Goal: Navigation & Orientation: Find specific page/section

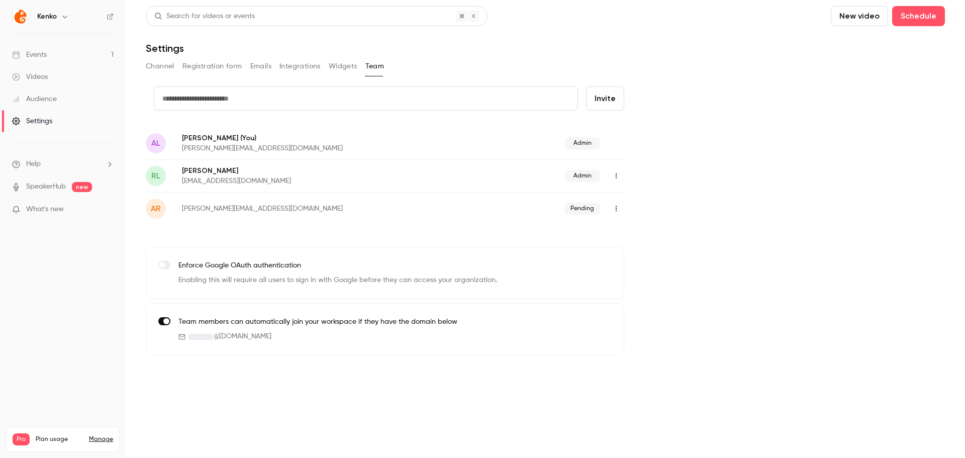
click at [217, 67] on button "Registration form" at bounding box center [213, 66] width 60 height 16
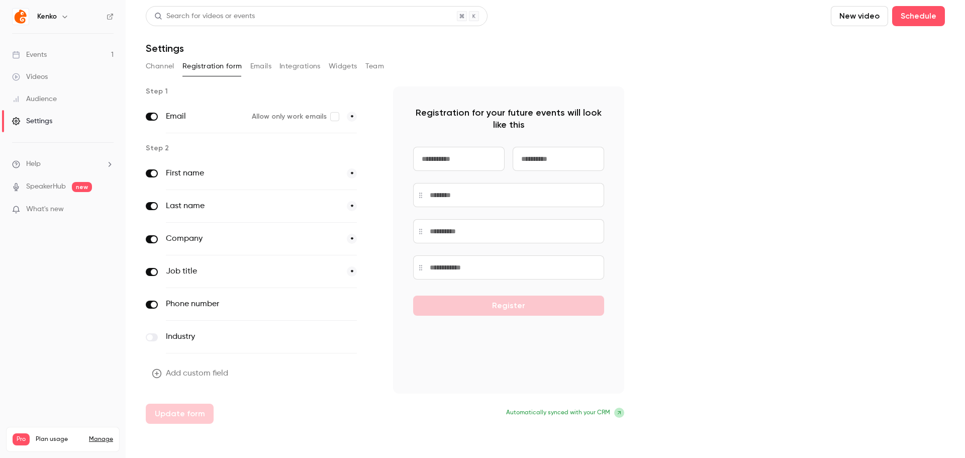
click at [177, 59] on div "Channel Registration form Emails Integrations Widgets Team" at bounding box center [545, 66] width 799 height 16
click at [170, 63] on button "Channel" at bounding box center [160, 66] width 29 height 16
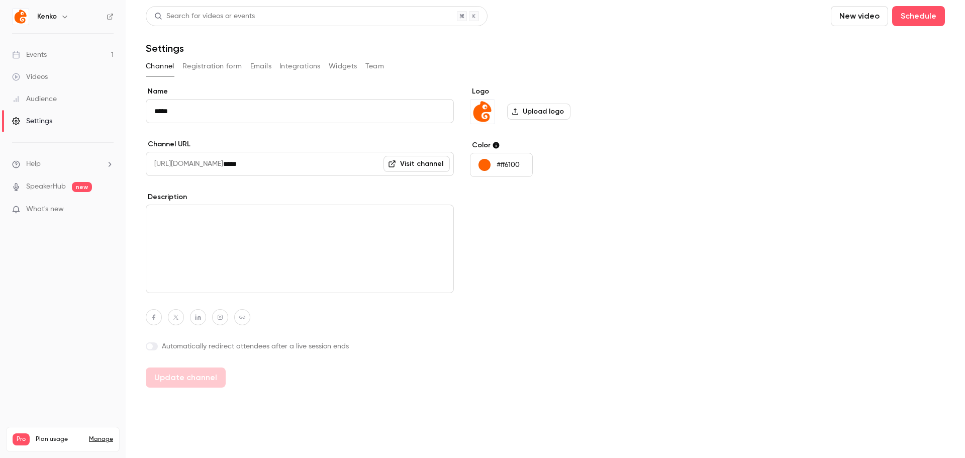
click at [36, 77] on div "Videos" at bounding box center [30, 77] width 36 height 10
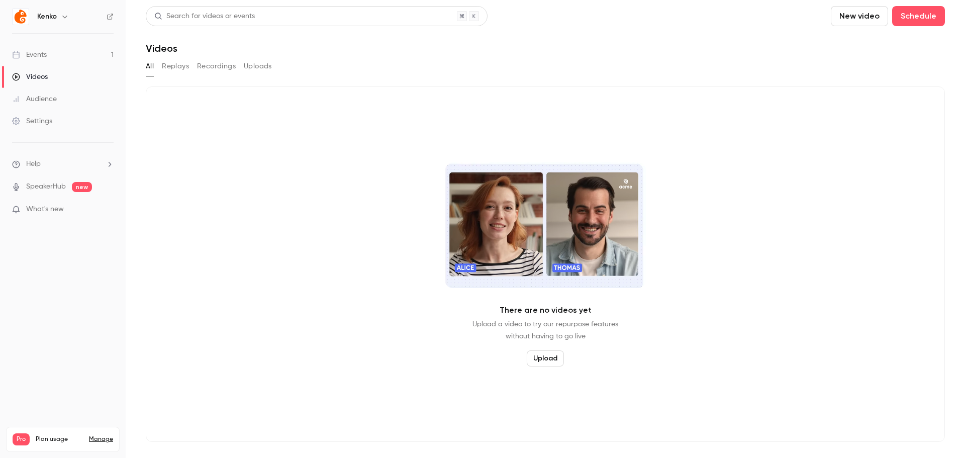
click at [49, 97] on div "Audience" at bounding box center [34, 99] width 45 height 10
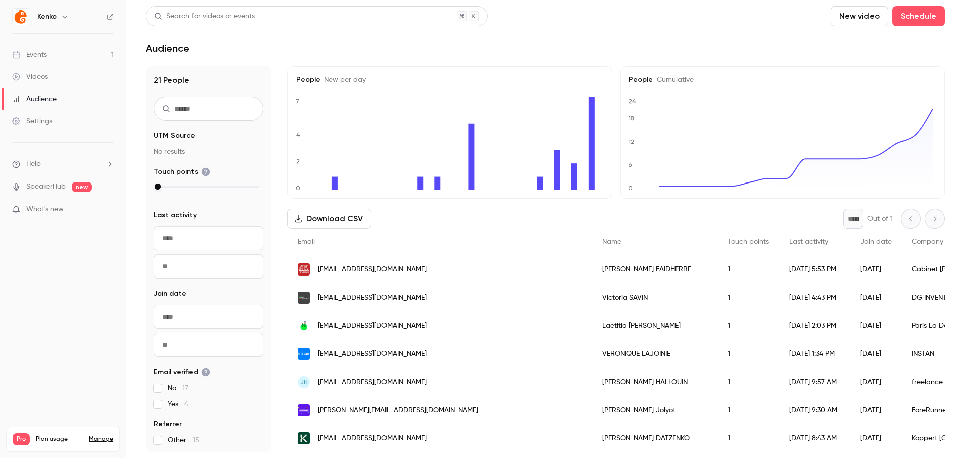
click at [407, 243] on div "Email" at bounding box center [440, 242] width 305 height 27
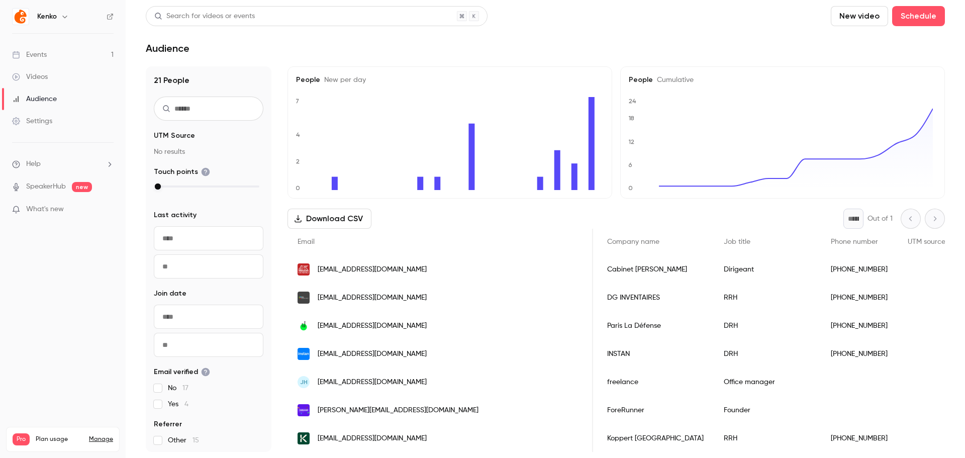
click at [378, 41] on header "Search for videos or events New video Schedule Audience" at bounding box center [545, 30] width 799 height 48
